Goal: Task Accomplishment & Management: Complete application form

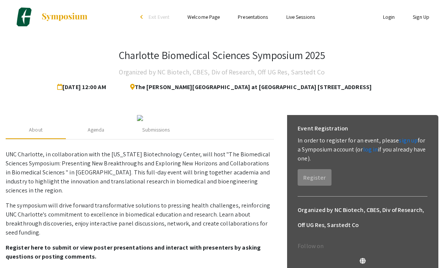
click at [398, 144] on link "sign up" at bounding box center [407, 140] width 19 height 8
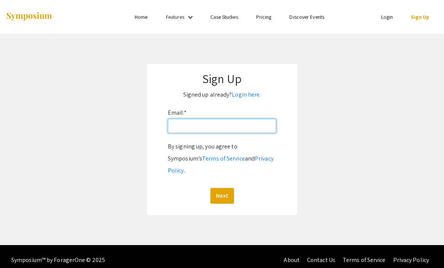
click at [248, 123] on input "Email: *" at bounding box center [222, 126] width 108 height 14
click at [258, 126] on input "Email: *" at bounding box center [222, 126] width 108 height 14
type input "[EMAIL_ADDRESS][DOMAIN_NAME]"
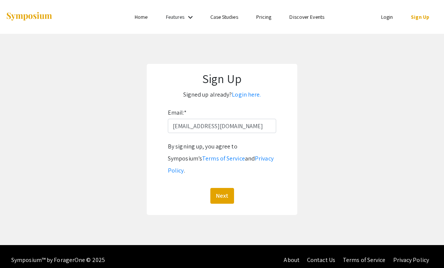
click at [224, 190] on button "Next" at bounding box center [222, 196] width 24 height 16
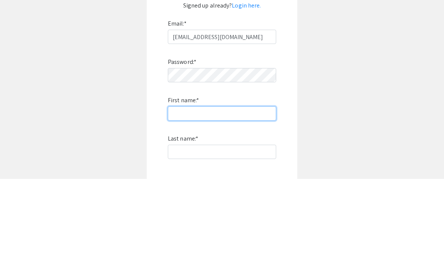
click at [223, 195] on input "First name: *" at bounding box center [222, 202] width 108 height 14
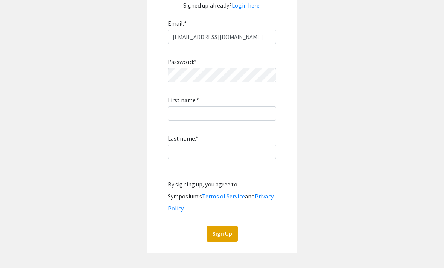
click at [221, 106] on div "Password: * First name: * Last name: * By signing up, you agree to Symposium’s …" at bounding box center [222, 143] width 108 height 198
click at [253, 114] on input "First name: *" at bounding box center [222, 113] width 108 height 14
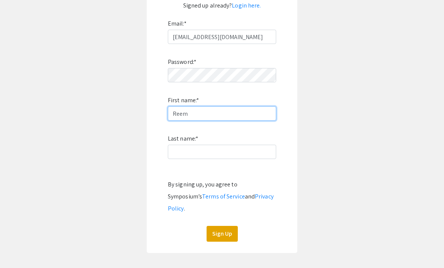
type input "Reem"
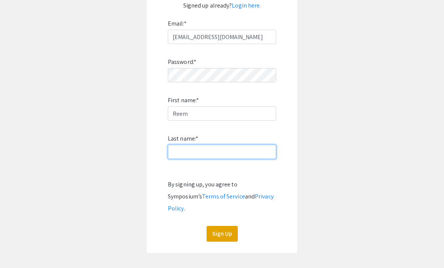
click at [256, 156] on input "Last name: *" at bounding box center [222, 152] width 108 height 14
type input "Ali"
click at [235, 228] on button "Sign Up" at bounding box center [221, 234] width 31 height 16
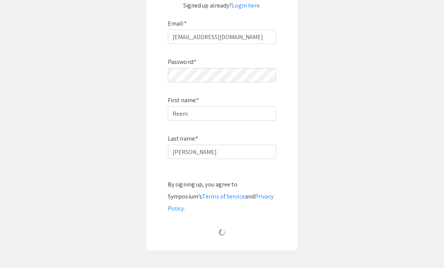
scroll to position [24, 0]
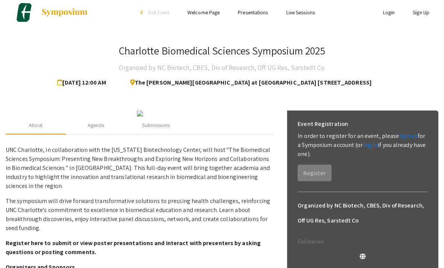
scroll to position [7, 0]
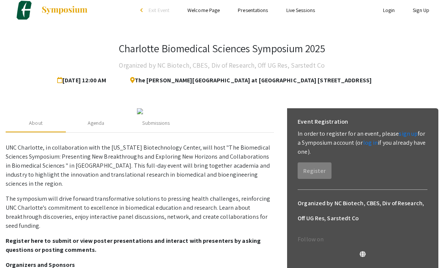
click at [366, 145] on link "log in" at bounding box center [370, 143] width 15 height 8
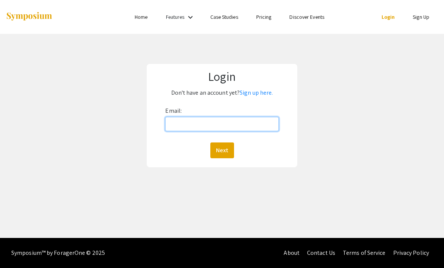
click at [264, 118] on input "Email:" at bounding box center [221, 124] width 113 height 14
type input "rmali@aggies.ncat.edu"
click at [221, 150] on button "Next" at bounding box center [222, 150] width 24 height 16
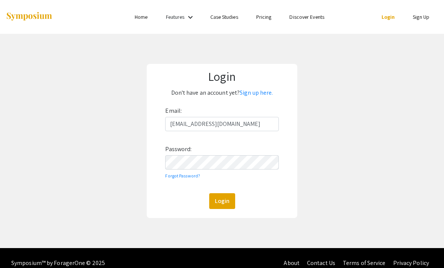
click at [229, 201] on button "Login" at bounding box center [222, 201] width 26 height 16
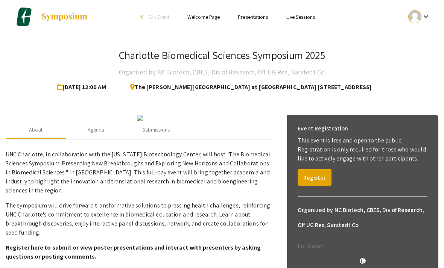
click at [318, 179] on button "Register" at bounding box center [314, 177] width 34 height 17
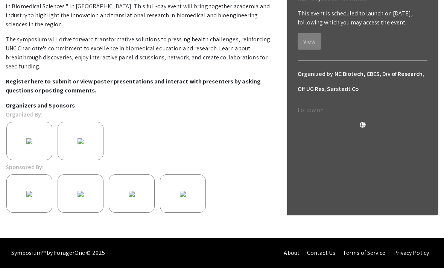
scroll to position [12, 0]
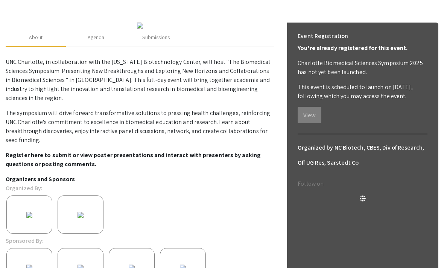
scroll to position [93, 0]
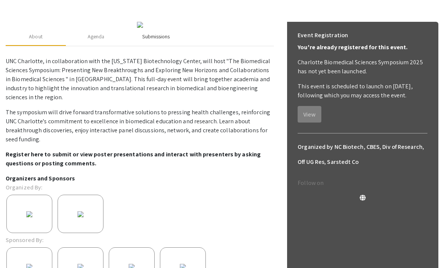
click at [152, 41] on div "Submissions" at bounding box center [155, 37] width 27 height 8
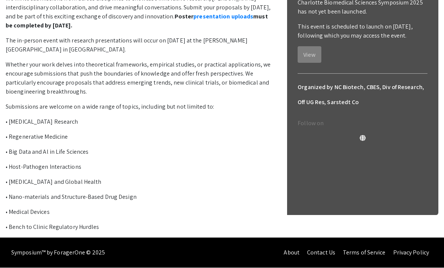
scroll to position [197, 0]
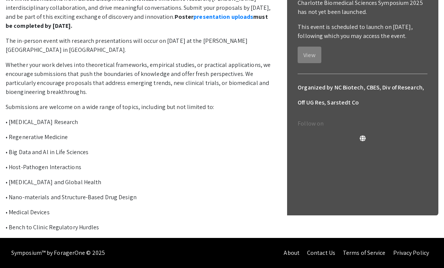
click at [197, 21] on link "presentation uploads" at bounding box center [223, 17] width 60 height 8
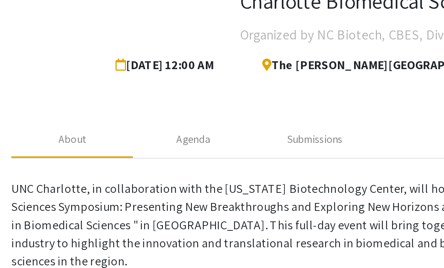
scroll to position [45, 0]
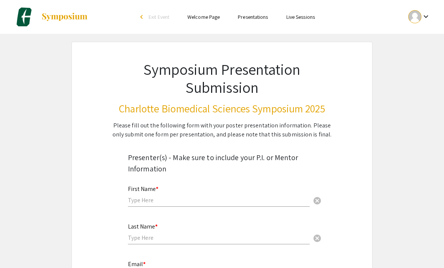
click at [188, 204] on input "text" at bounding box center [219, 200] width 182 height 8
click at [166, 242] on input "text" at bounding box center [219, 238] width 182 height 8
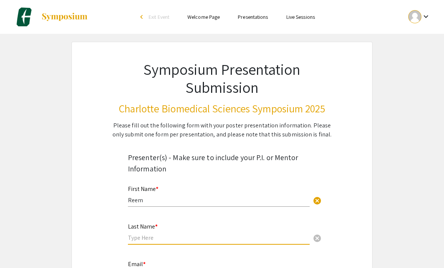
click at [208, 204] on input "Reem" at bounding box center [219, 200] width 182 height 8
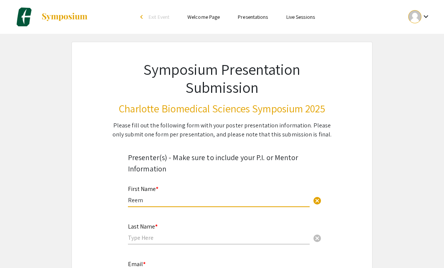
type input "Reem"
click at [200, 242] on input "text" at bounding box center [219, 238] width 182 height 8
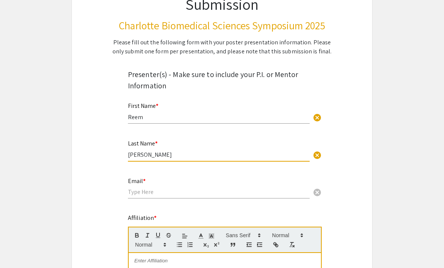
scroll to position [100, 0]
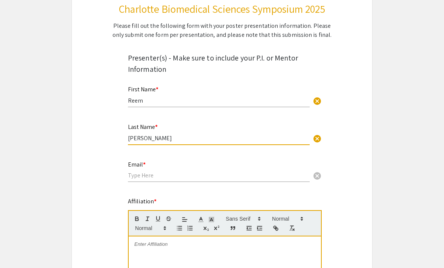
type input "Ali"
click at [175, 174] on input "email" at bounding box center [219, 175] width 182 height 8
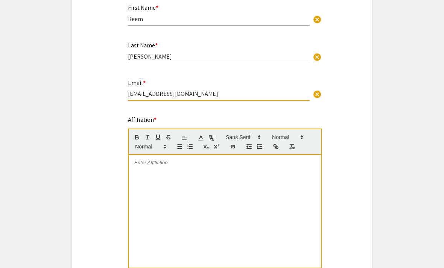
type input "Rmali@aggies.ncat.edu"
click at [249, 187] on div at bounding box center [225, 211] width 192 height 113
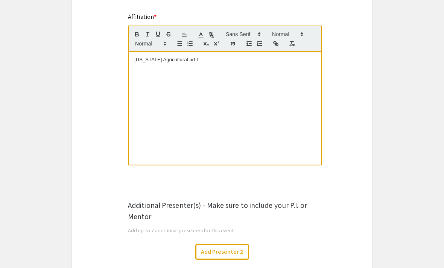
scroll to position [284, 0]
click at [132, 69] on div "North Carolina Agricultural and Technical State University Bioengineering, Depa…" at bounding box center [225, 108] width 192 height 113
click at [308, 70] on p "M.S. in Bioengineering, Department of Chemical Biological and Bioengineering" at bounding box center [224, 66] width 181 height 7
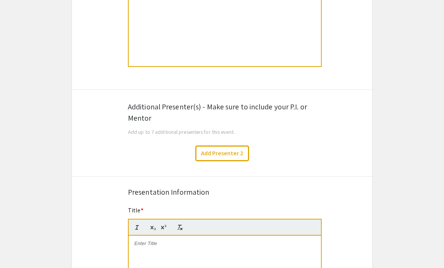
click at [241, 159] on button "Add Presenter 2" at bounding box center [222, 153] width 54 height 16
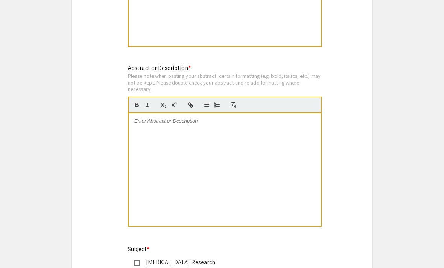
scroll to position [1010, 0]
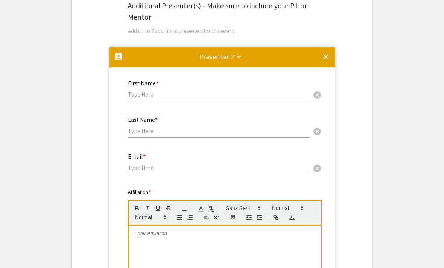
click at [179, 99] on input "text" at bounding box center [219, 95] width 182 height 8
type input "Arvind"
click at [162, 135] on input "text" at bounding box center [219, 131] width 182 height 8
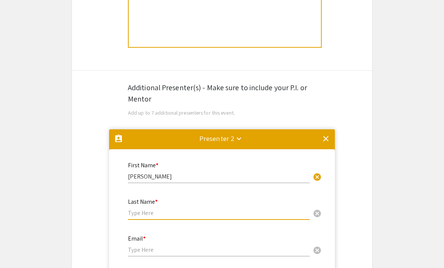
scroll to position [401, 0]
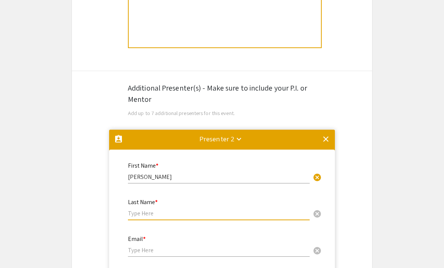
click at [325, 143] on mat-icon "clear" at bounding box center [325, 139] width 9 height 9
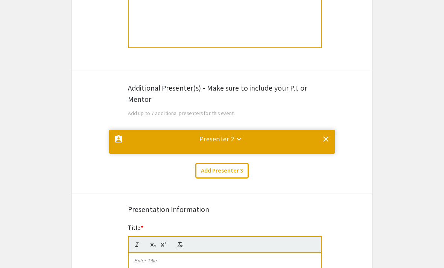
scroll to position [0, 0]
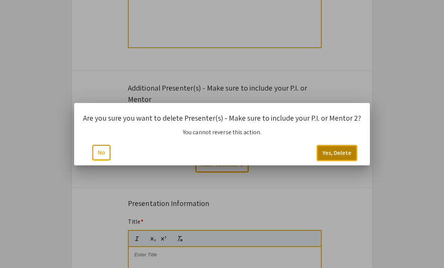
click at [340, 154] on button "Yes, Delete" at bounding box center [337, 153] width 40 height 16
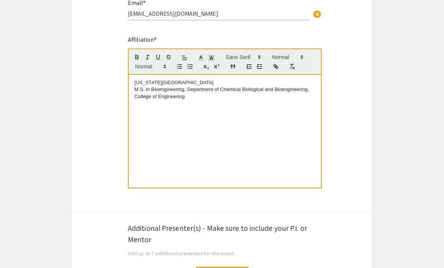
scroll to position [256, 0]
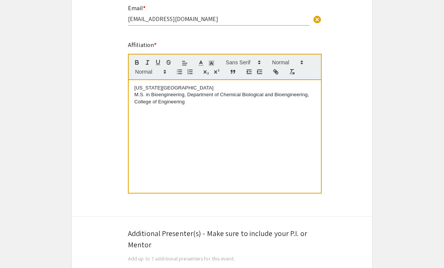
click at [300, 132] on div "North Carolina Agricultural and Technical State University M.S. in Bioengineeri…" at bounding box center [225, 136] width 192 height 113
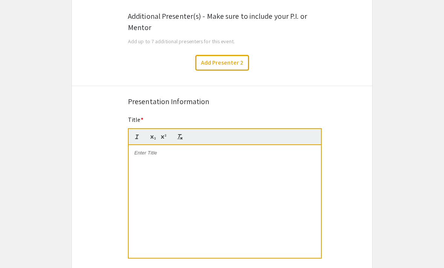
scroll to position [476, 0]
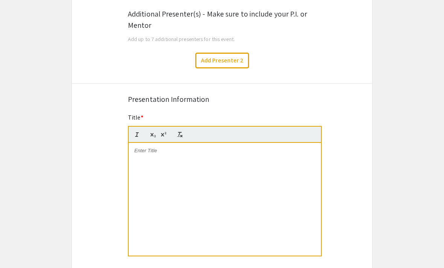
click at [311, 179] on div at bounding box center [225, 199] width 192 height 113
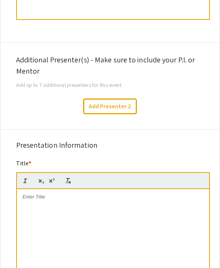
scroll to position [472, 0]
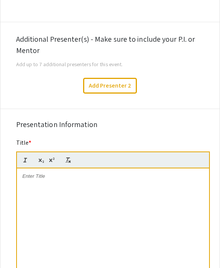
click at [139, 192] on div at bounding box center [113, 224] width 192 height 113
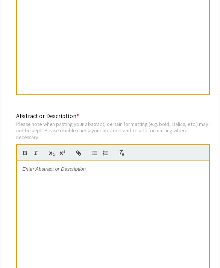
scroll to position [666, 0]
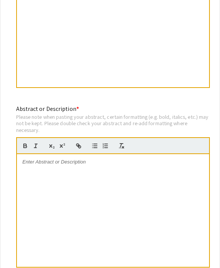
click at [154, 177] on div at bounding box center [113, 210] width 192 height 113
click at [136, 170] on div at bounding box center [113, 210] width 192 height 113
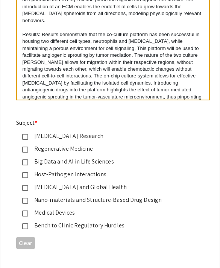
scroll to position [834, 0]
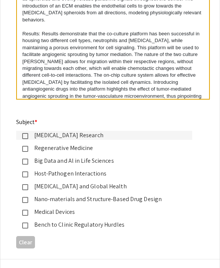
click at [79, 138] on div "Cancer Research" at bounding box center [107, 135] width 158 height 9
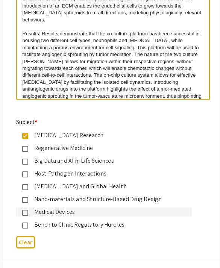
click at [65, 214] on div "Medical Devices" at bounding box center [107, 212] width 158 height 9
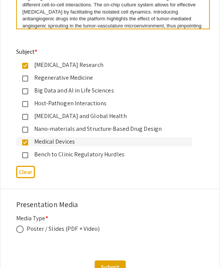
scroll to position [906, 0]
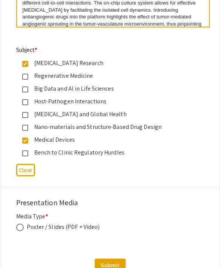
click at [32, 232] on div "Poster / Slides (PDF + Video)" at bounding box center [63, 227] width 73 height 9
click at [17, 230] on span at bounding box center [20, 228] width 8 height 8
click at [17, 230] on input "radio" at bounding box center [20, 228] width 8 height 8
radio input "true"
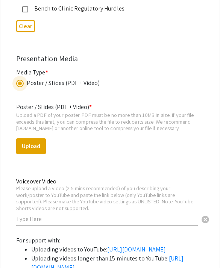
scroll to position [1050, 0]
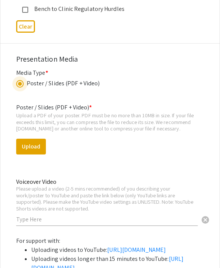
click at [42, 223] on input "text" at bounding box center [107, 219] width 182 height 8
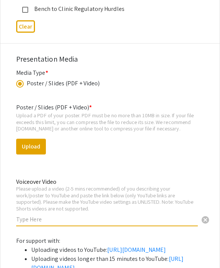
paste input "Background: Neovascularization is the process of blood vessel formation by medi…"
type input "Background: Neovascularization is the process of blood vessel formation by medi…"
click at [39, 142] on button "Upload" at bounding box center [31, 147] width 30 height 16
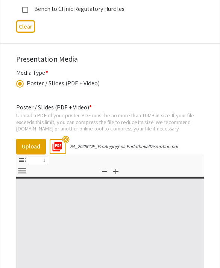
select select "custom"
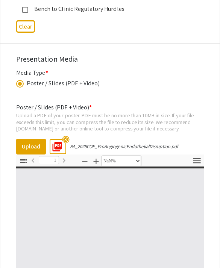
type input "0"
select select "custom"
type input "1"
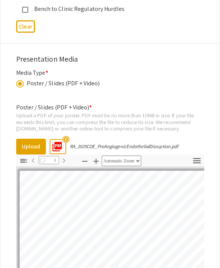
select select "auto"
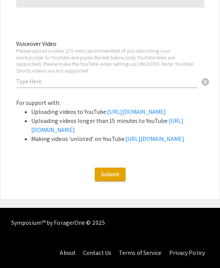
scroll to position [0, 0]
click at [128, 85] on input "text" at bounding box center [107, 81] width 182 height 8
paste input "https://youtu.be/cEyV8qsmxAY?si=BhznbkdXY-PwCWwI"
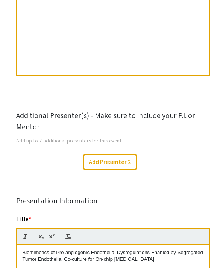
scroll to position [395, 0]
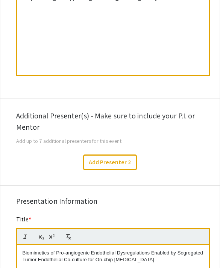
type input "https://youtu.be/cEyV8qsmxAY?si=BhznbkdXY-PwCWwI"
click at [148, 256] on p "Biomimetics of Pro-angiogenic Endothelial Dysregulations Enabled by Segregated …" at bounding box center [113, 257] width 181 height 14
click at [177, 69] on div "North Carolina Agricultural and Technical State University M.S. in Bioengineeri…" at bounding box center [113, 18] width 192 height 113
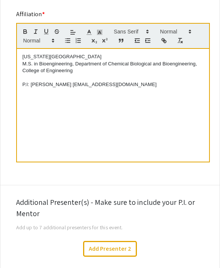
scroll to position [309, 0]
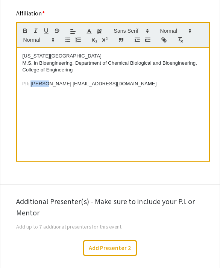
click at [36, 86] on p "P.I: Arvind Chandrasekaran achandra@ncat.edu" at bounding box center [113, 83] width 181 height 7
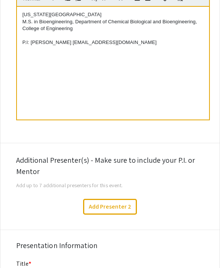
scroll to position [361, 0]
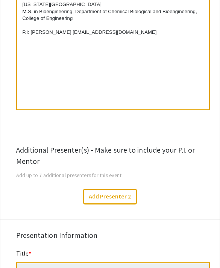
click at [119, 205] on button "Add Presenter 2" at bounding box center [110, 197] width 54 height 16
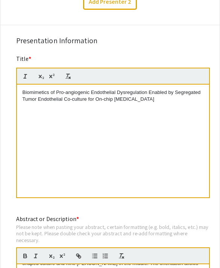
scroll to position [0, 0]
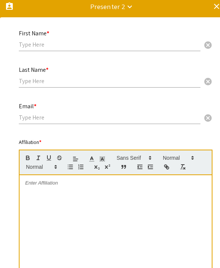
click at [114, 43] on input "text" at bounding box center [110, 45] width 182 height 8
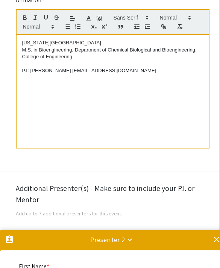
click at [30, 77] on div "North Carolina Agricultural and Technical State University M.S. in Bioengineeri…" at bounding box center [113, 91] width 192 height 113
click at [32, 74] on p "P.I: Dr. Arvind Chandrasekaran achandra@ncat.edu" at bounding box center [112, 70] width 181 height 7
copy p "Dr. Arvind Chandrasekaran achandra@ncat.edu"
click at [21, 77] on div "North Carolina Agricultural and Technical State University M.S. in Bioengineeri…" at bounding box center [113, 91] width 192 height 113
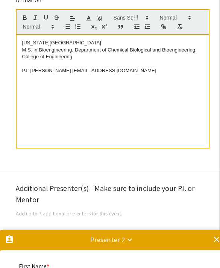
click at [27, 73] on p "P.I: Dr. Arvind Chandrasekaran achandra@ncat.edu" at bounding box center [112, 70] width 181 height 7
click at [29, 40] on div "North Carolina Agricultural and Technical State University M.S. in Bioengineeri…" at bounding box center [113, 91] width 192 height 113
click at [24, 41] on div "North Carolina Agricultural and Technical State University M.S. in Bioengineeri…" at bounding box center [113, 91] width 192 height 113
copy div "North Carolina Agricultural and Technical State University M.S. in Bioengineeri…"
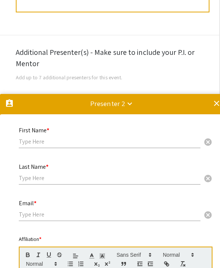
scroll to position [458, 0]
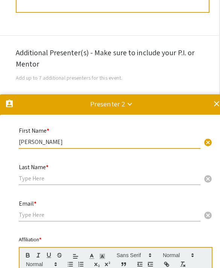
type input "Arvind"
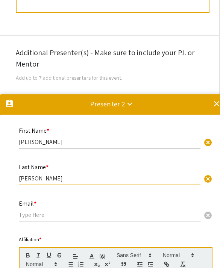
type input "Chandrasekaran"
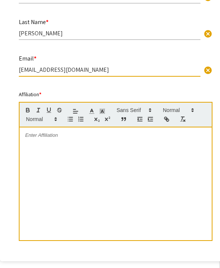
type input "Achandra@ncat.edu"
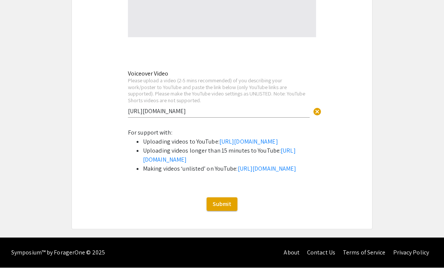
scroll to position [1682, 0]
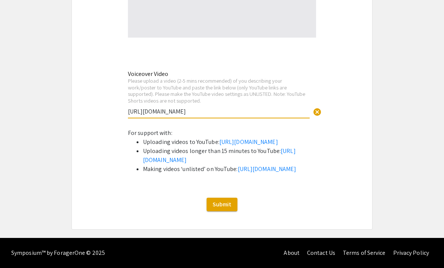
type input "https://youtu.be/cEyV8qsmxAY?si=BhznbkdXY-PwCWwI"
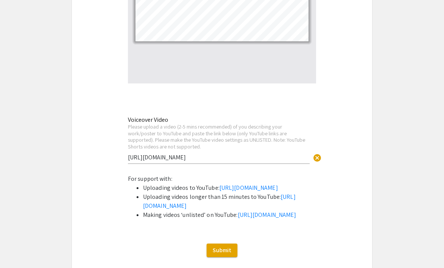
scroll to position [1602, 0]
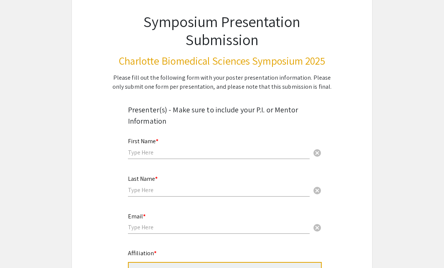
scroll to position [50, 0]
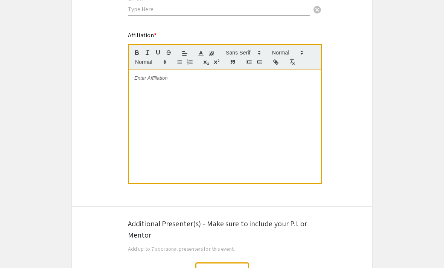
click at [253, 104] on div at bounding box center [225, 127] width 192 height 113
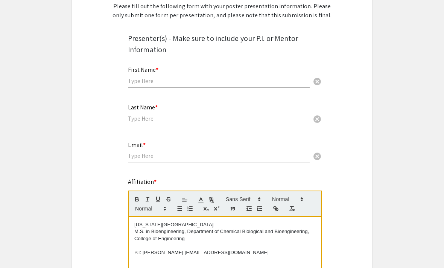
scroll to position [118, 0]
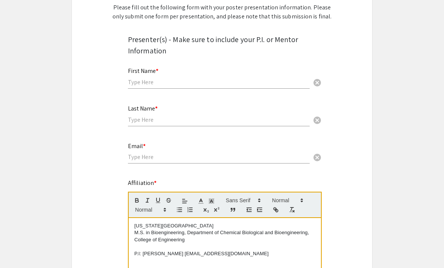
click at [250, 83] on input "text" at bounding box center [219, 82] width 182 height 8
type input "Reem"
click at [138, 124] on input "text" at bounding box center [219, 120] width 182 height 8
type input "Ali"
click at [169, 155] on input "email" at bounding box center [219, 157] width 182 height 8
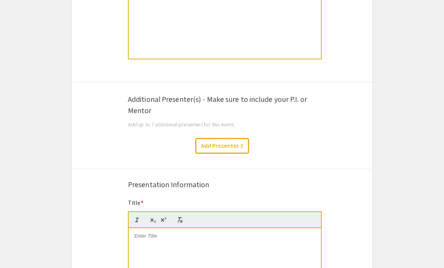
type input "Rmali@aggies.ncat.edu"
click at [237, 146] on button "Add Presenter 2" at bounding box center [222, 146] width 54 height 16
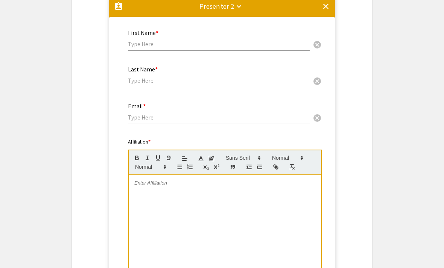
click at [199, 48] on input "text" at bounding box center [219, 44] width 182 height 8
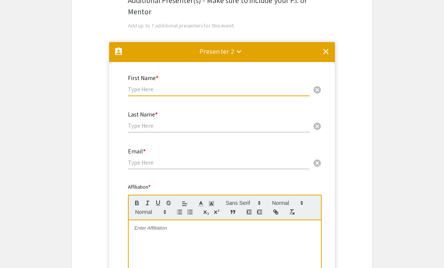
scroll to position [489, 0]
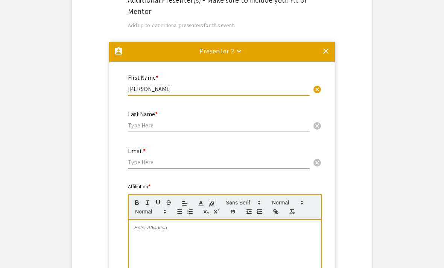
type input "Arvind"
click at [173, 129] on input "text" at bounding box center [219, 125] width 182 height 8
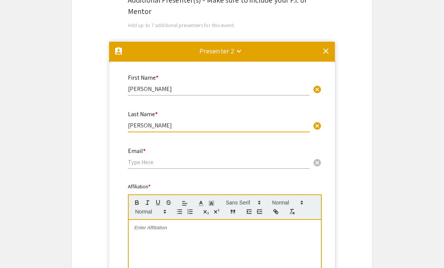
type input "Chandrasekaran"
click at [143, 164] on input "email" at bounding box center [219, 162] width 182 height 8
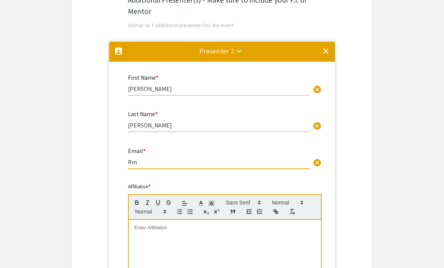
type input "R"
type input "Achandra@ncat.edu"
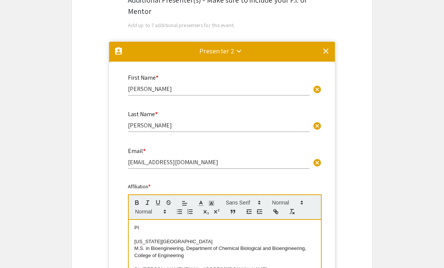
scroll to position [7, 0]
click at [137, 254] on p "M.S. in Bioengineering, Department of Chemical Biological and Bioengineering, C…" at bounding box center [224, 252] width 181 height 14
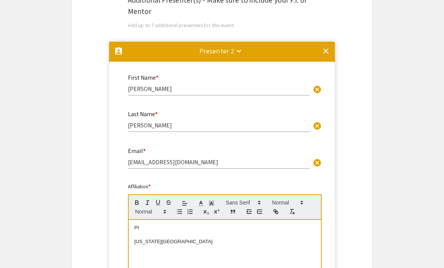
click at [138, 245] on p "North Carolina Agricultural and Technical State University" at bounding box center [224, 241] width 181 height 7
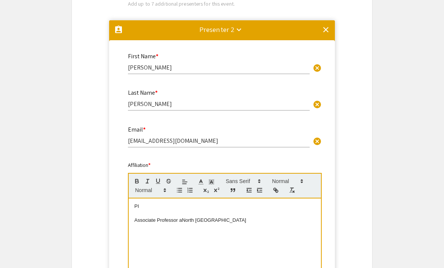
scroll to position [511, 0]
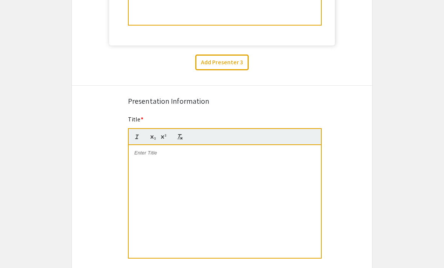
click at [305, 174] on div at bounding box center [225, 201] width 192 height 113
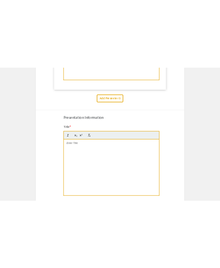
scroll to position [819, 0]
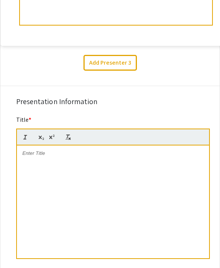
click at [75, 175] on div at bounding box center [113, 201] width 192 height 113
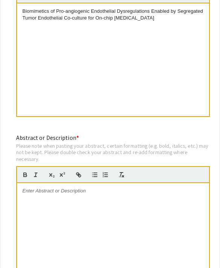
scroll to position [980, 0]
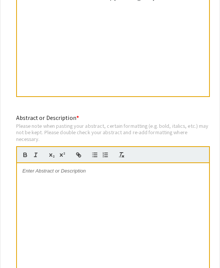
click at [124, 192] on div at bounding box center [113, 220] width 192 height 113
click at [83, 191] on div at bounding box center [113, 220] width 192 height 113
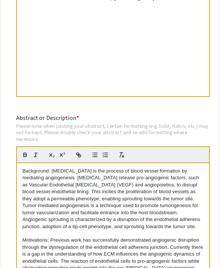
scroll to position [182, 0]
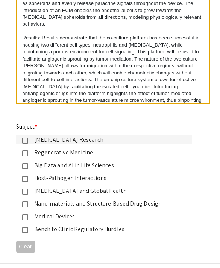
click at [64, 144] on div "Cancer Research" at bounding box center [107, 140] width 158 height 9
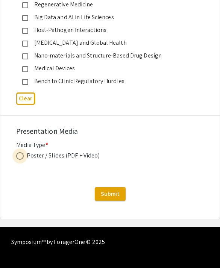
scroll to position [1301, 0]
click at [18, 160] on span at bounding box center [20, 156] width 8 height 8
click at [18, 160] on input "radio" at bounding box center [20, 156] width 8 height 8
radio input "true"
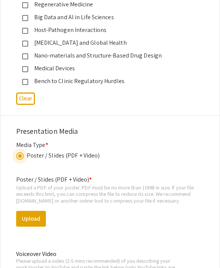
click at [35, 226] on button "Upload" at bounding box center [31, 219] width 30 height 16
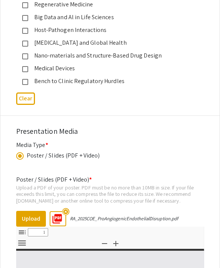
select select "custom"
type input "0"
select select "custom"
type input "1"
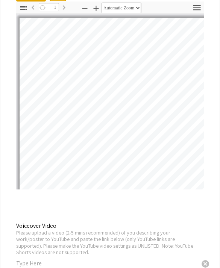
select select "auto"
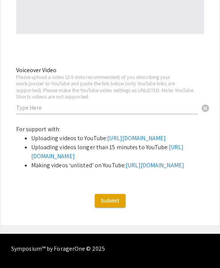
scroll to position [1683, 0]
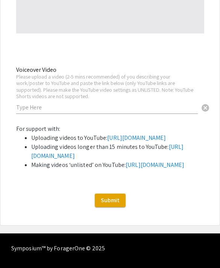
click at [122, 111] on input "text" at bounding box center [107, 107] width 182 height 8
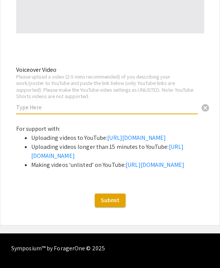
paste input "https://youtu.be/cEyV8qsmxAY?si=BhznbkdXY-PwCWwI"
type input "https://youtu.be/cEyV8qsmxAY?si=BhznbkdXY-PwCWwI"
click at [115, 204] on span "Submit" at bounding box center [110, 200] width 19 height 8
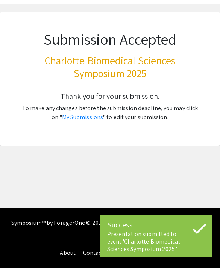
scroll to position [30, 0]
click at [95, 115] on link "My Submissions" at bounding box center [82, 117] width 41 height 8
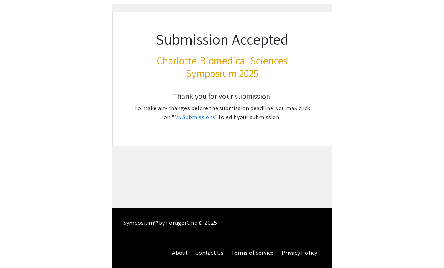
scroll to position [24, 0]
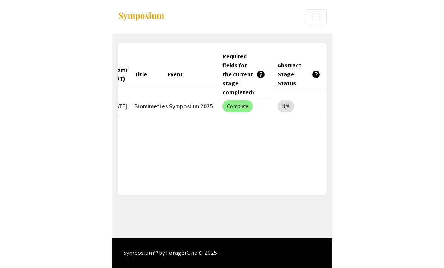
scroll to position [0, 32]
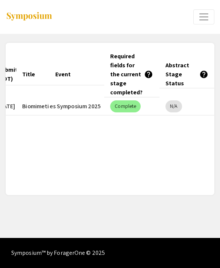
click at [192, 73] on mat-header-cell "Abstract Stage Status help" at bounding box center [186, 74] width 55 height 27
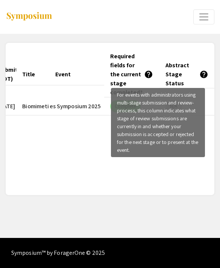
click at [199, 77] on mat-icon "help" at bounding box center [203, 74] width 9 height 9
click at [102, 167] on div "Submitted At (EDT) Title Event Required fields for the current stage completed?…" at bounding box center [110, 119] width 209 height 134
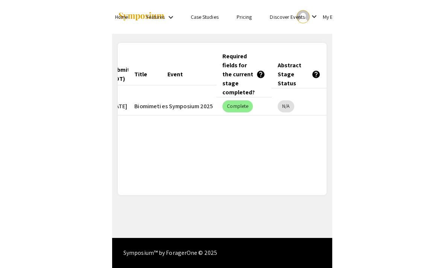
scroll to position [0, 25]
